Goal: Information Seeking & Learning: Learn about a topic

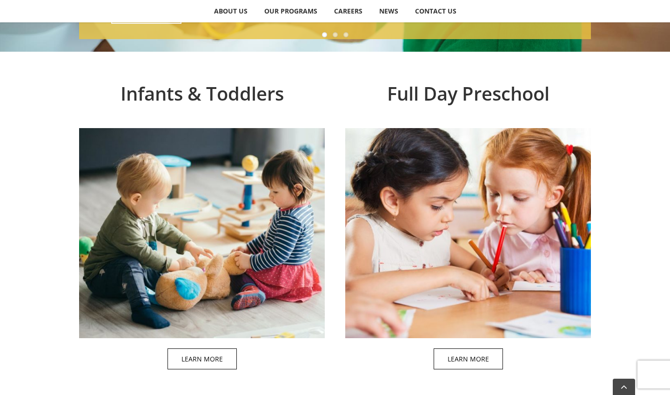
scroll to position [378, 0]
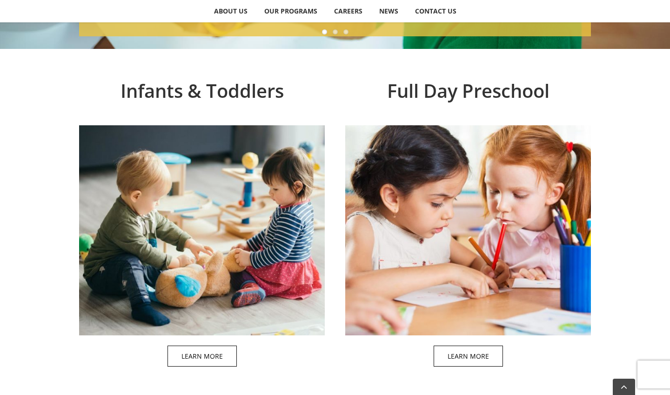
click at [473, 262] on span at bounding box center [478, 222] width 246 height 309
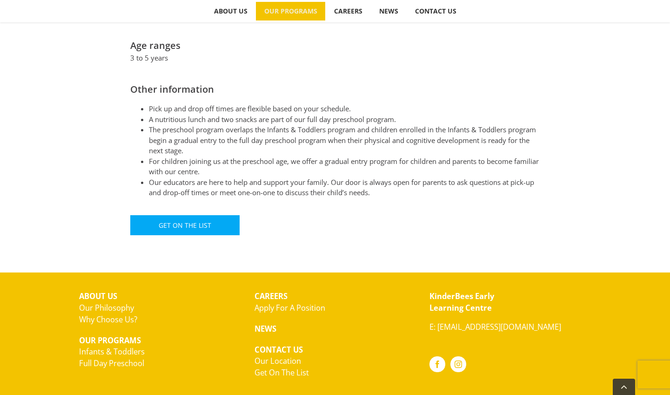
scroll to position [510, 0]
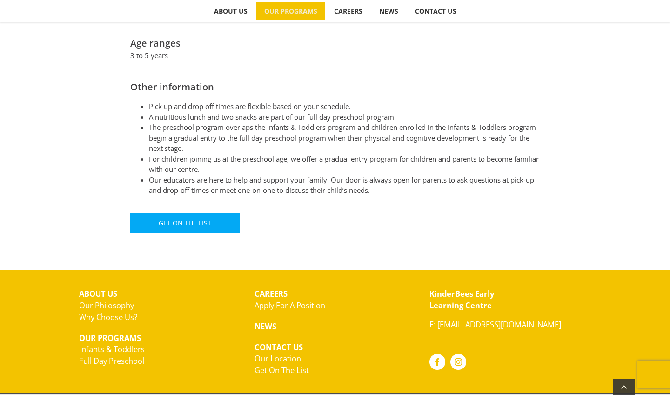
click at [100, 300] on link "Our Philosophy" at bounding box center [106, 305] width 55 height 11
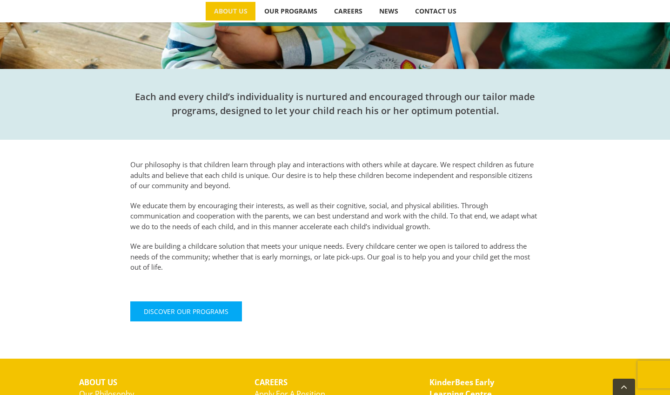
scroll to position [60, 0]
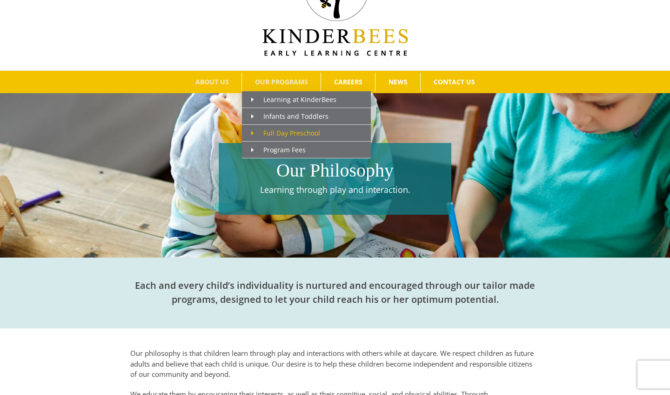
click at [290, 135] on span "Full Day Preschool" at bounding box center [285, 132] width 69 height 9
